Goal: Information Seeking & Learning: Learn about a topic

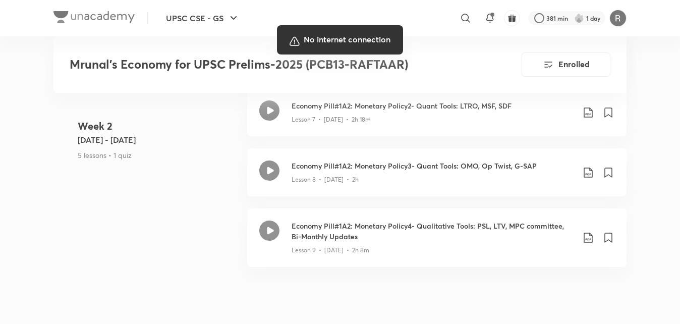
scroll to position [1115, 0]
click at [643, 85] on div at bounding box center [340, 162] width 680 height 324
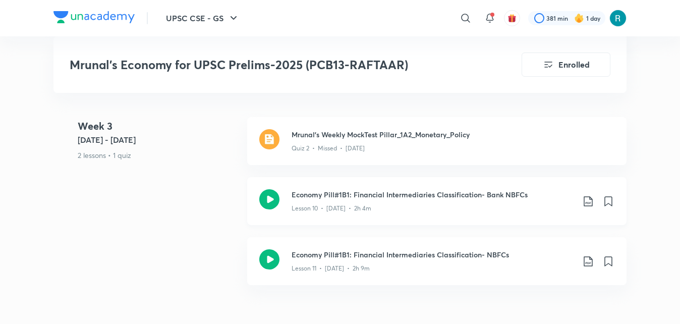
scroll to position [1331, 0]
click at [270, 201] on icon at bounding box center [269, 200] width 20 height 20
